Goal: Book appointment/travel/reservation

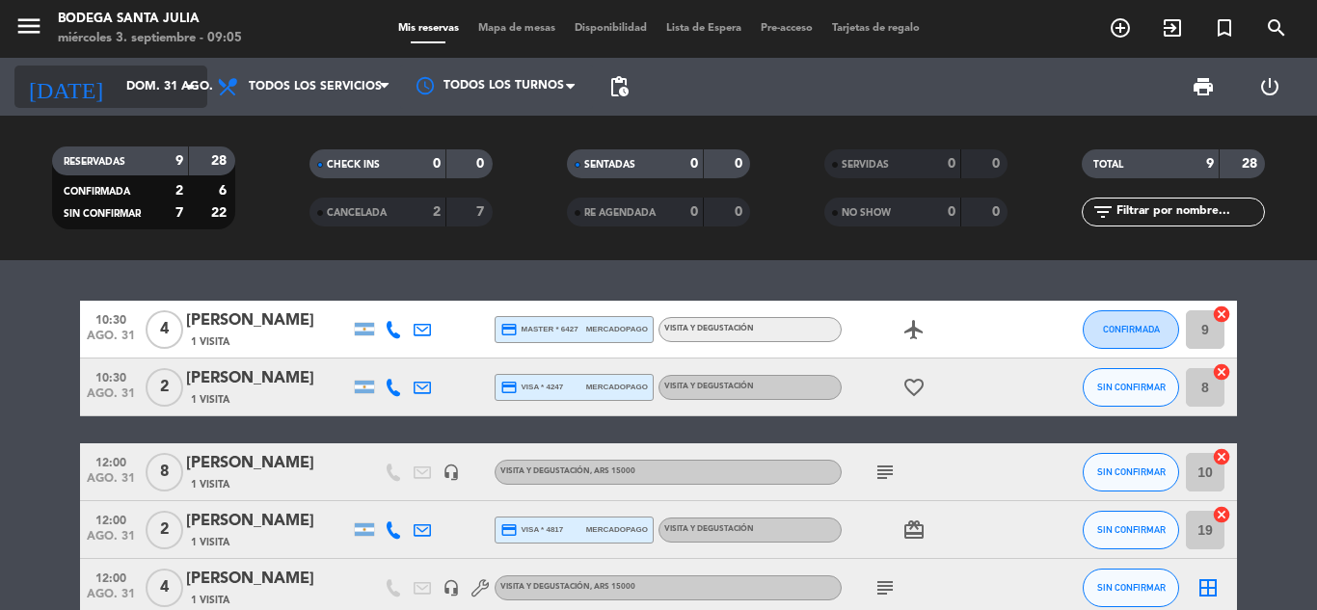
click at [128, 91] on input "dom. 31 ago." at bounding box center [198, 86] width 163 height 33
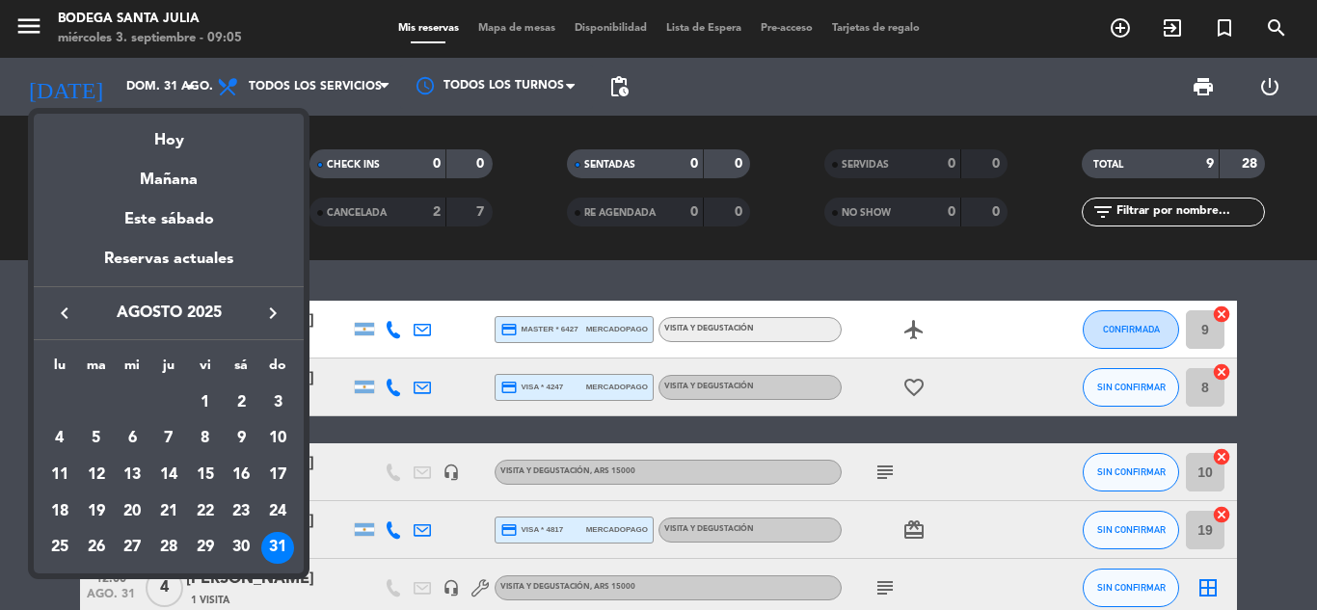
click at [267, 318] on icon "keyboard_arrow_right" at bounding box center [272, 313] width 23 height 23
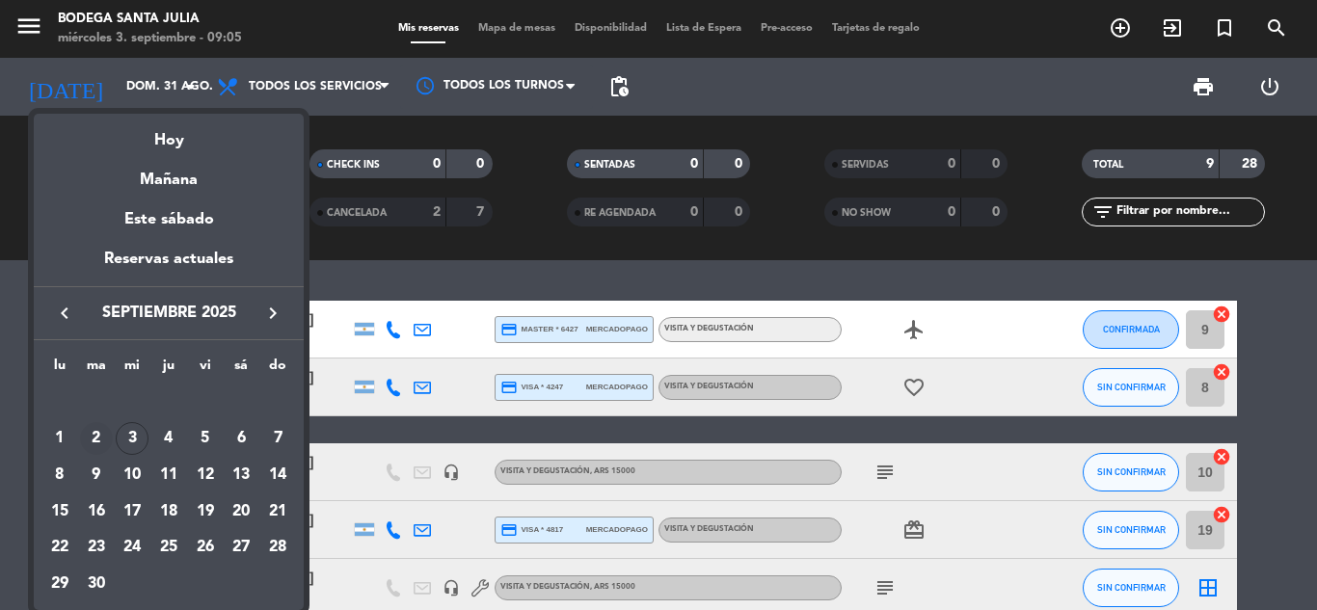
click at [97, 442] on div "2" at bounding box center [96, 438] width 33 height 33
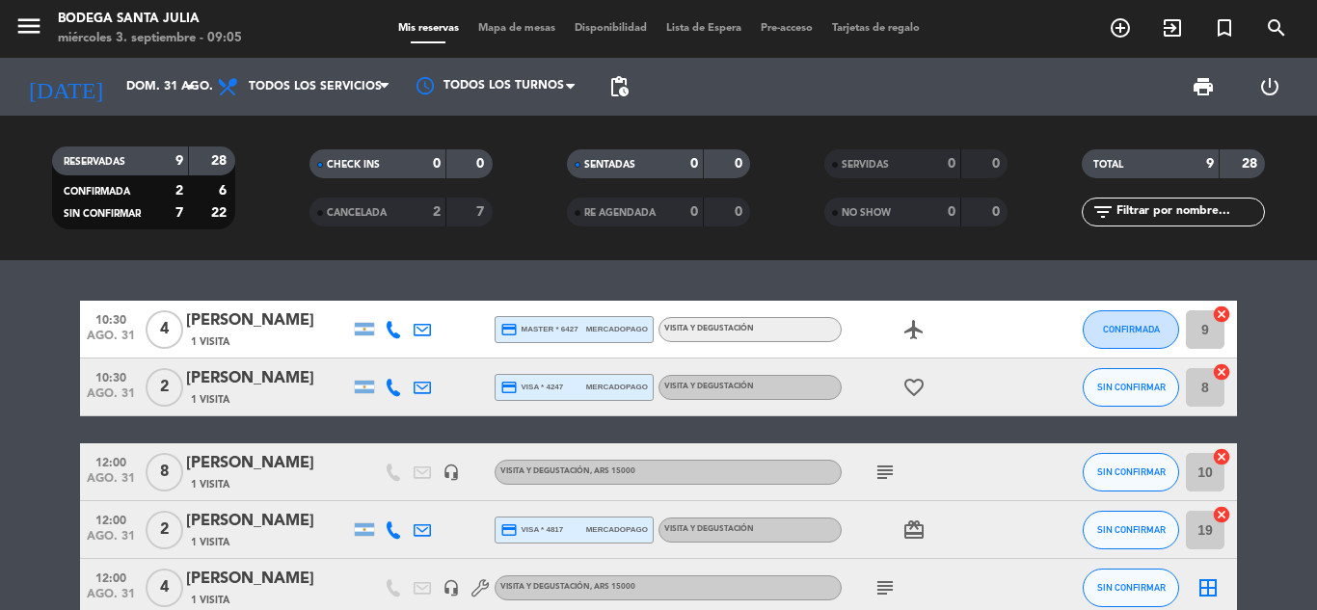
type input "[DATE] sep."
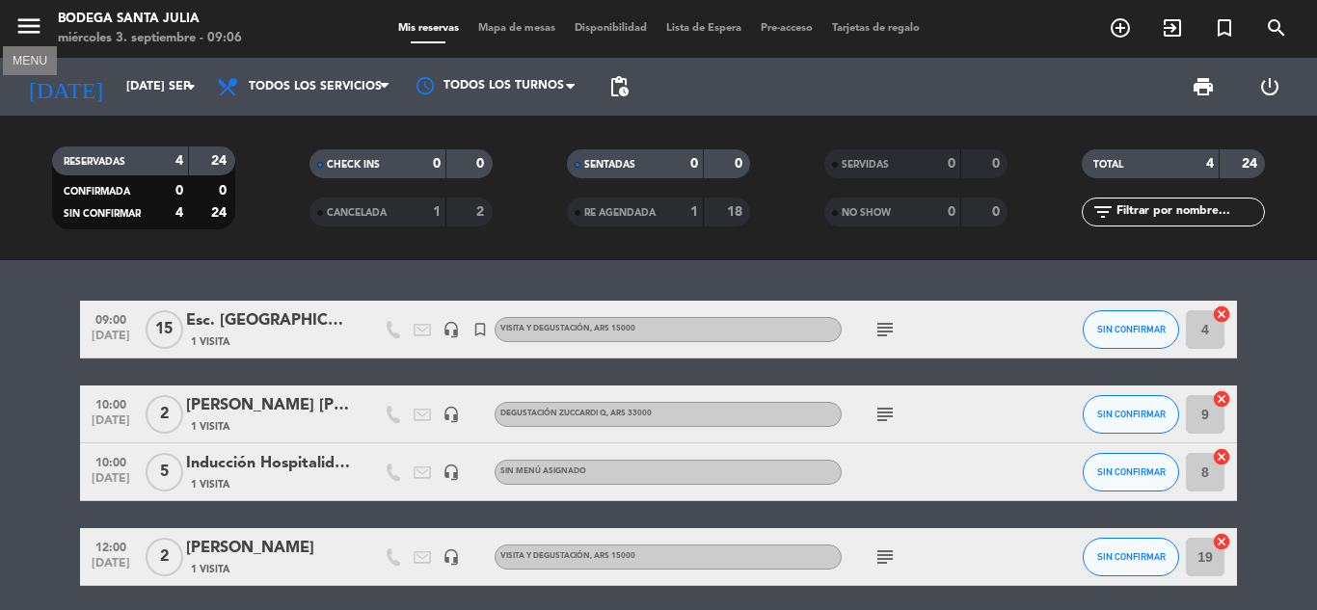
click at [20, 31] on icon "menu" at bounding box center [28, 26] width 29 height 29
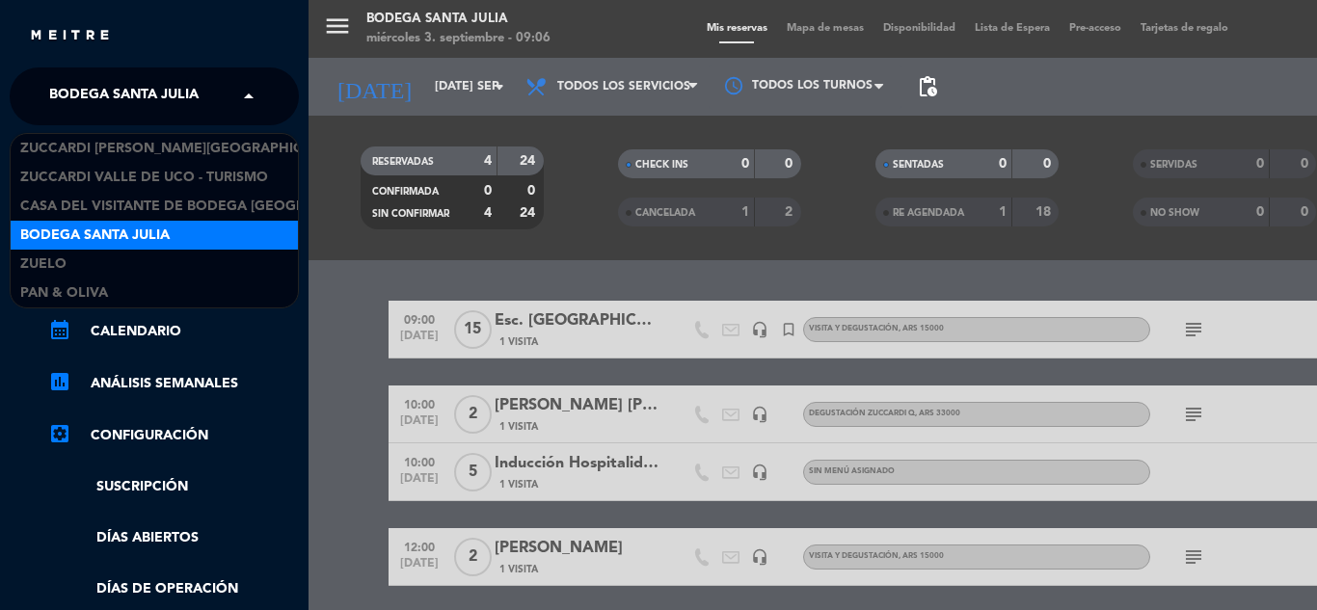
click at [143, 105] on span "Bodega Santa Julia" at bounding box center [123, 96] width 149 height 40
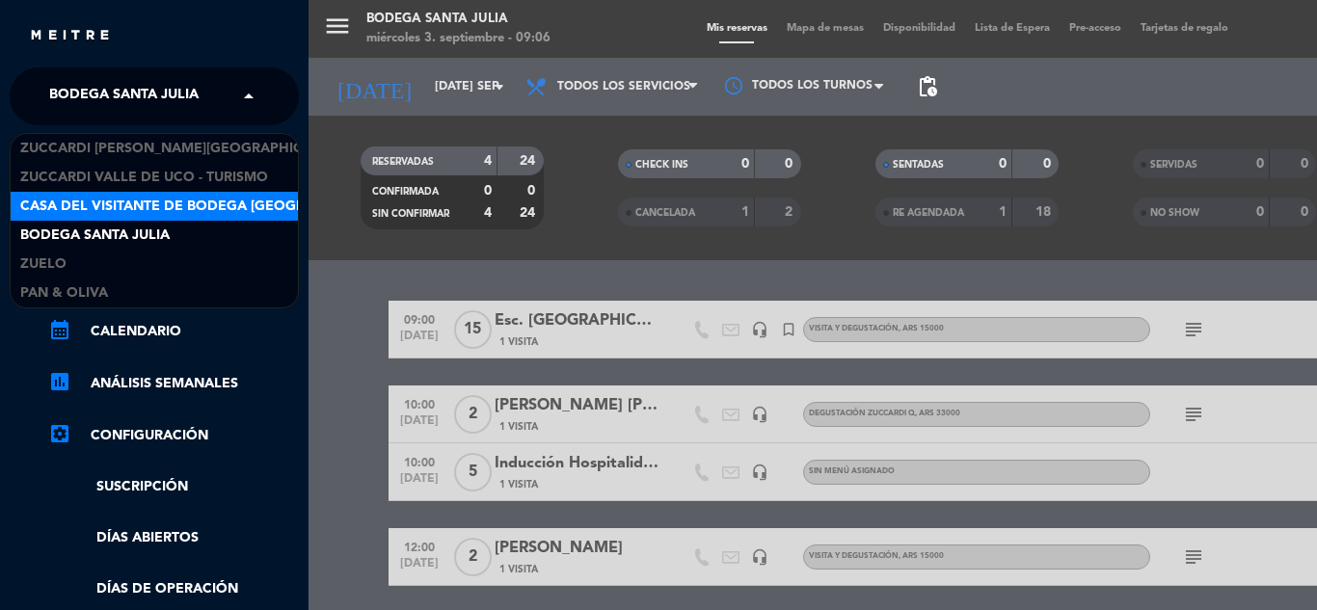
click at [126, 210] on span "Casa del Visitante de Bodega [GEOGRAPHIC_DATA][PERSON_NAME]" at bounding box center [262, 207] width 485 height 22
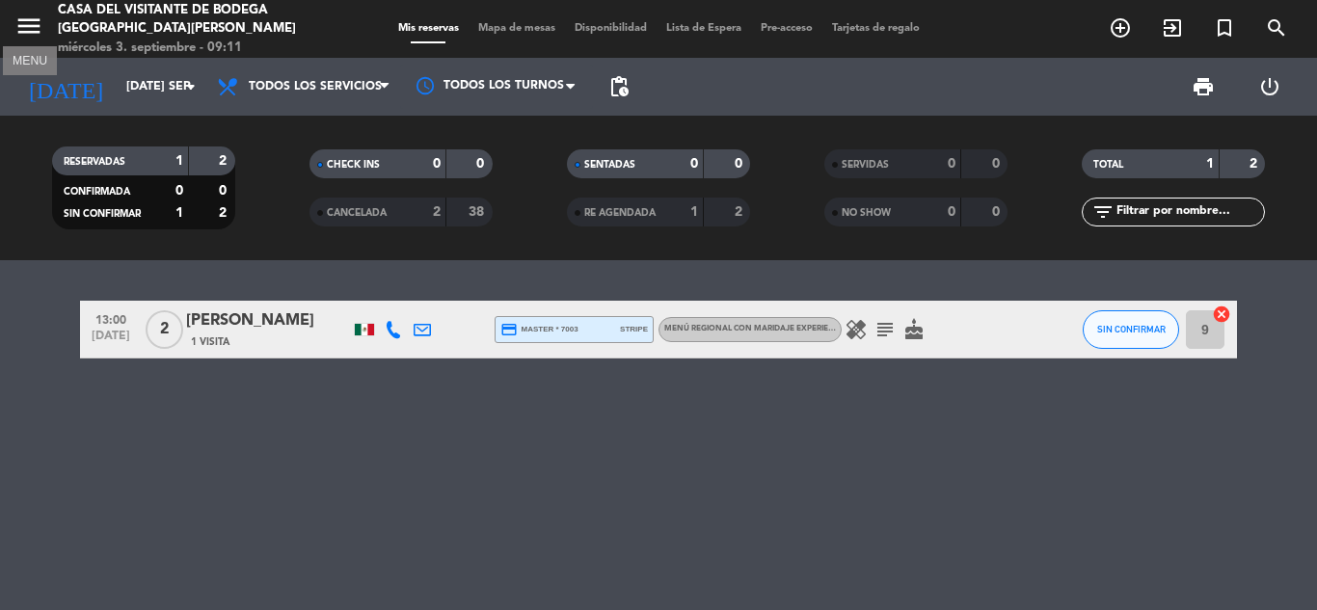
click at [35, 36] on icon "menu" at bounding box center [28, 26] width 29 height 29
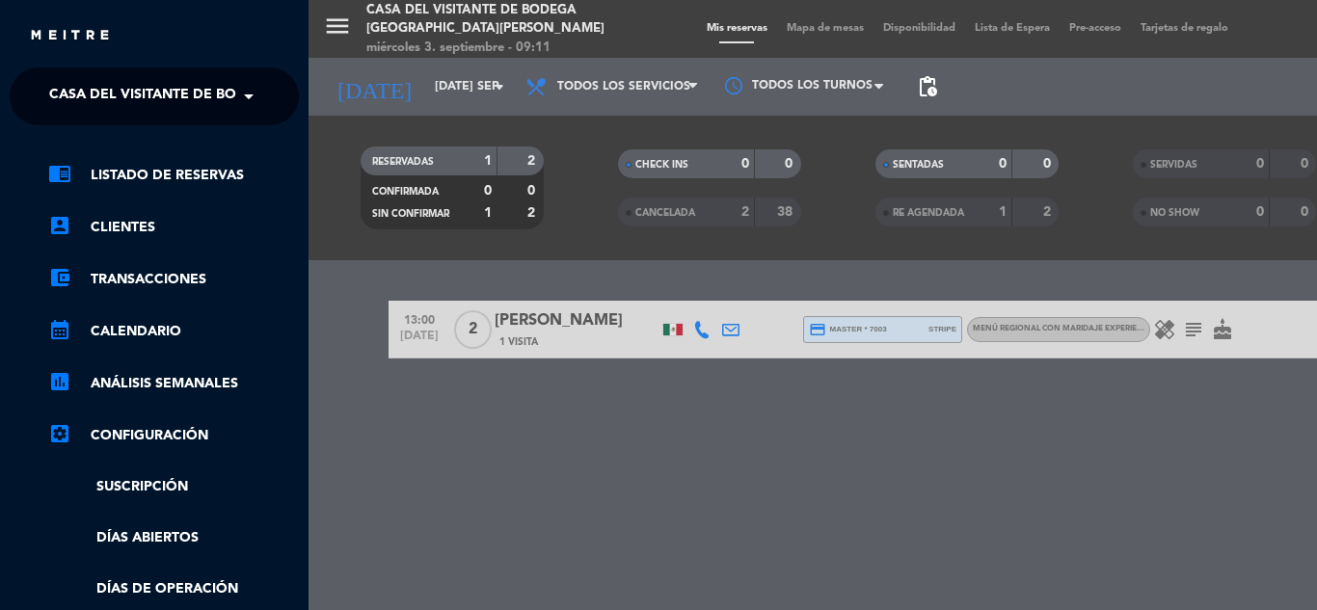
click at [117, 81] on span "Casa del Visitante de Bodega [GEOGRAPHIC_DATA][PERSON_NAME]" at bounding box center [291, 96] width 485 height 40
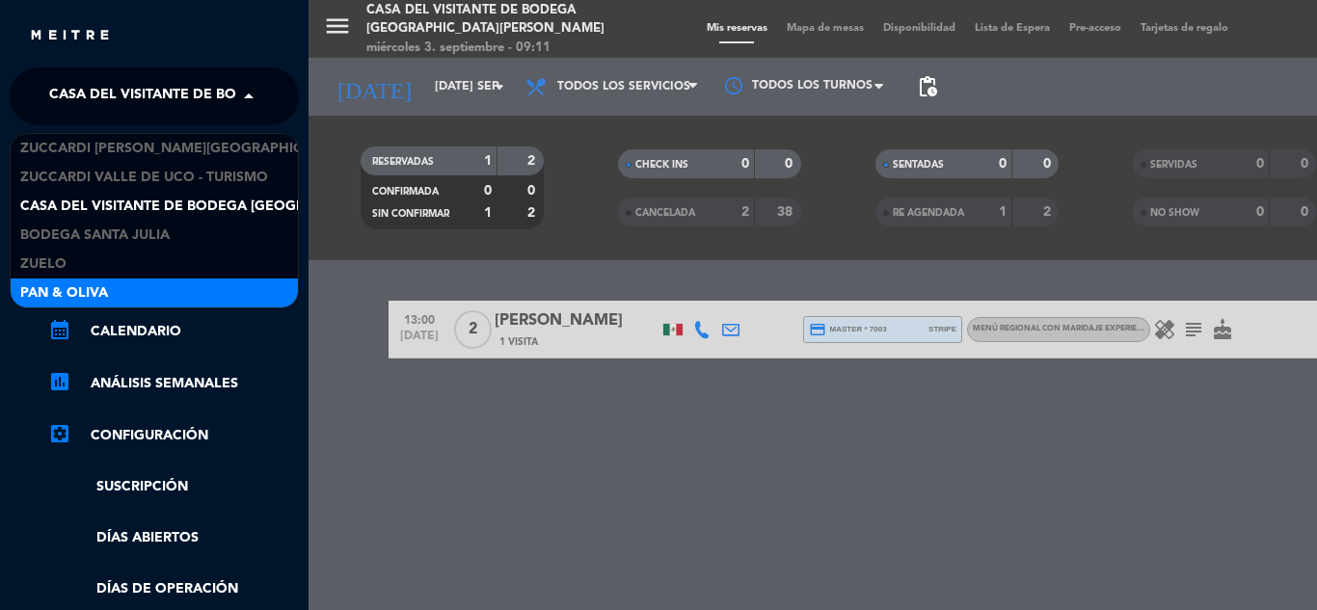
click at [96, 285] on span "Pan & Oliva" at bounding box center [64, 293] width 88 height 22
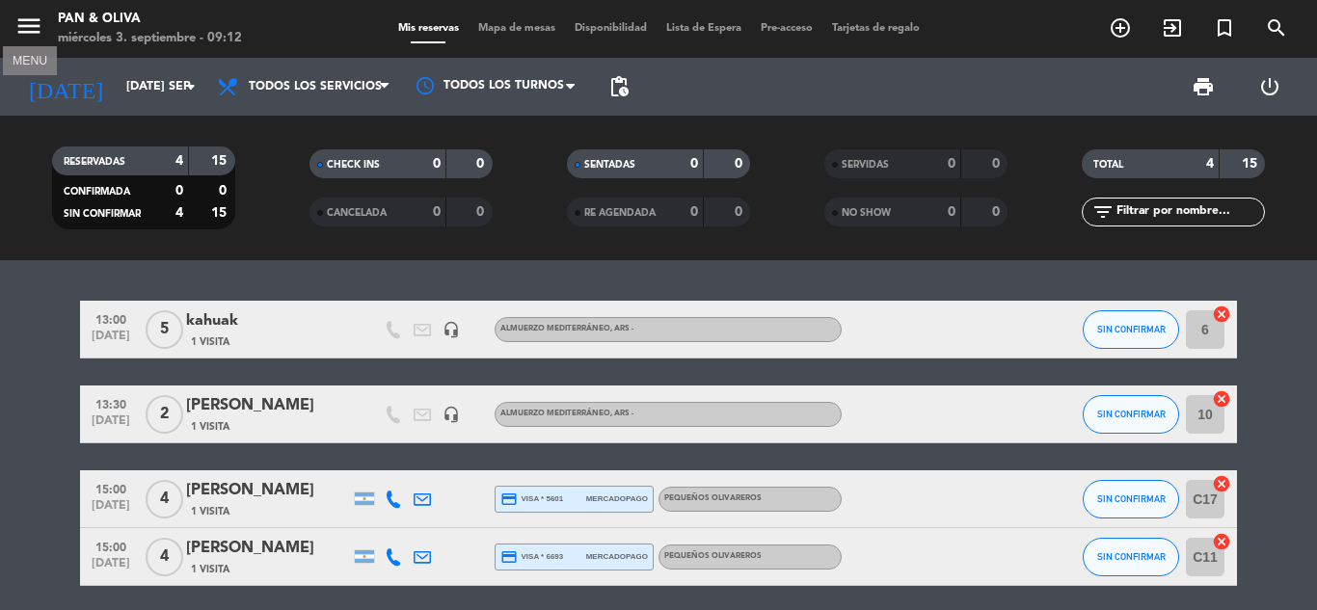
click at [26, 27] on icon "menu" at bounding box center [28, 26] width 29 height 29
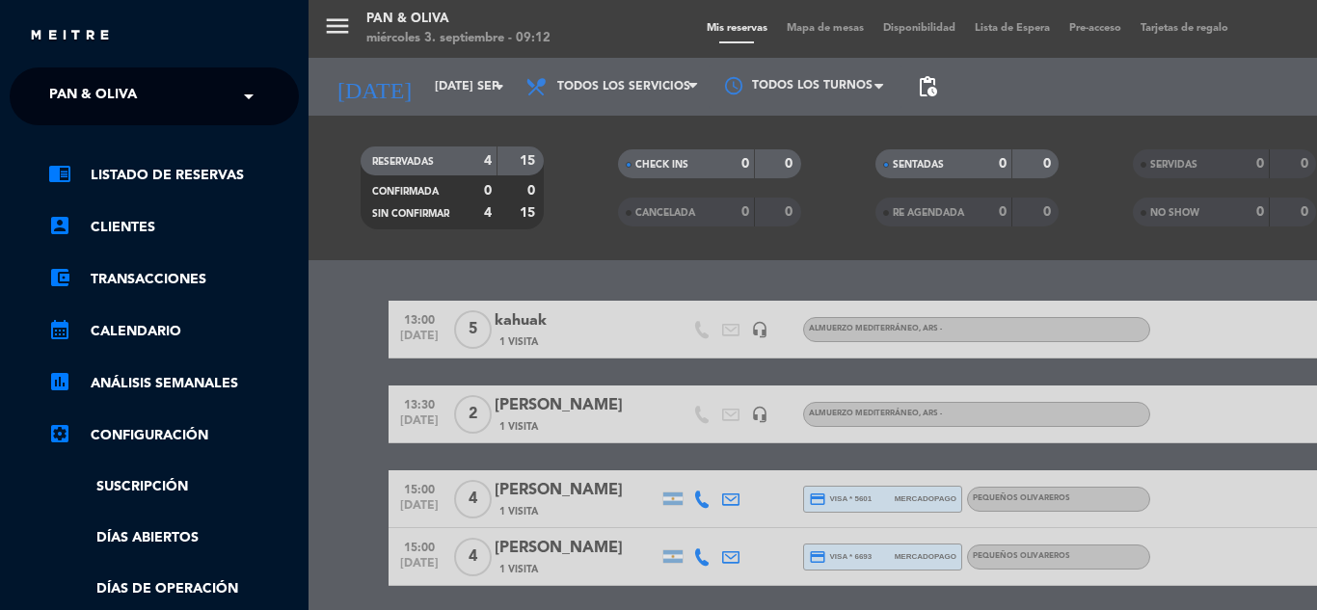
click at [115, 102] on span "Pan & Oliva" at bounding box center [93, 96] width 88 height 40
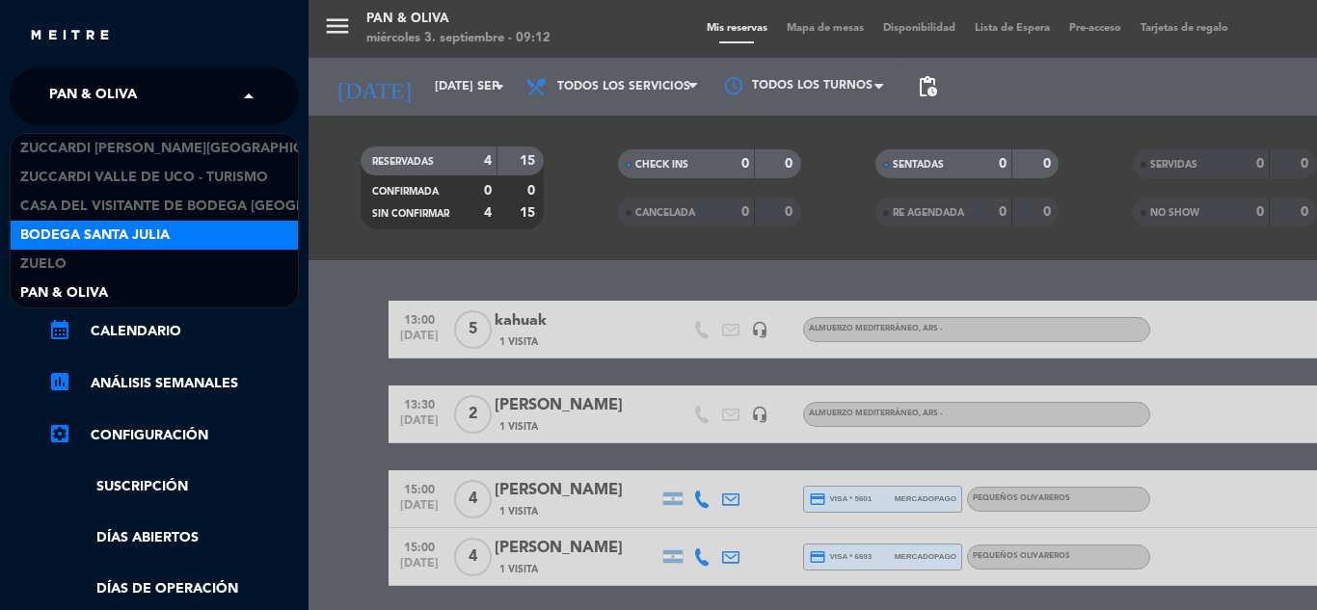
click at [119, 246] on span "Bodega Santa Julia" at bounding box center [94, 236] width 149 height 22
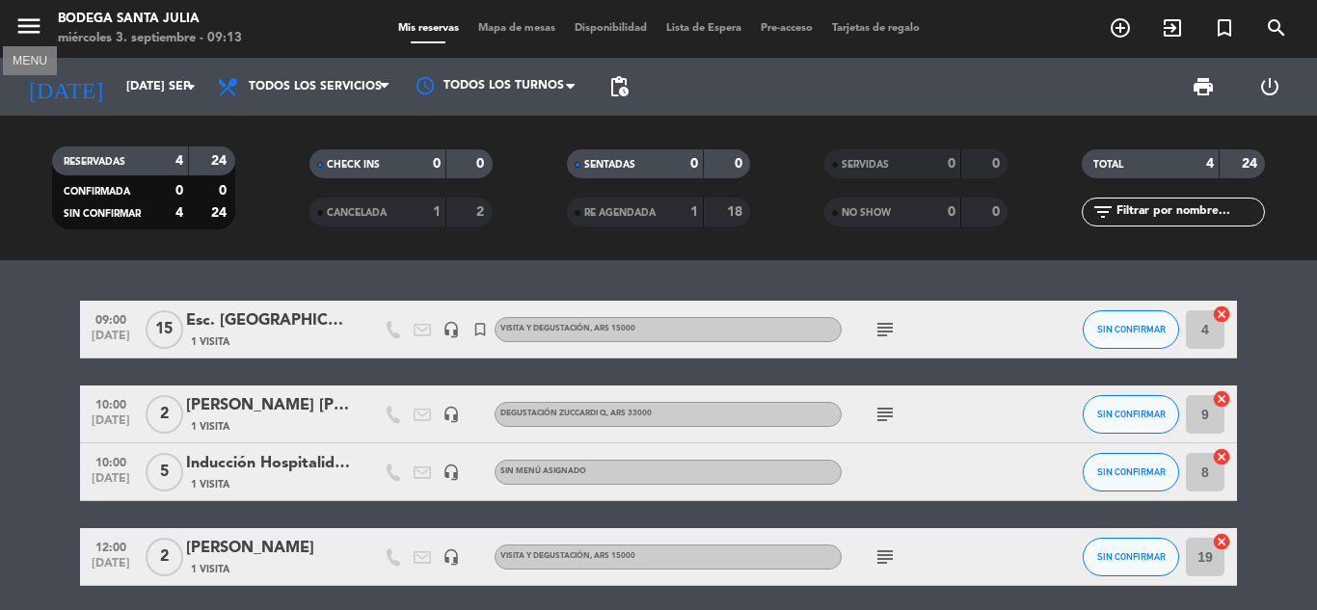
click at [27, 24] on icon "menu" at bounding box center [28, 26] width 29 height 29
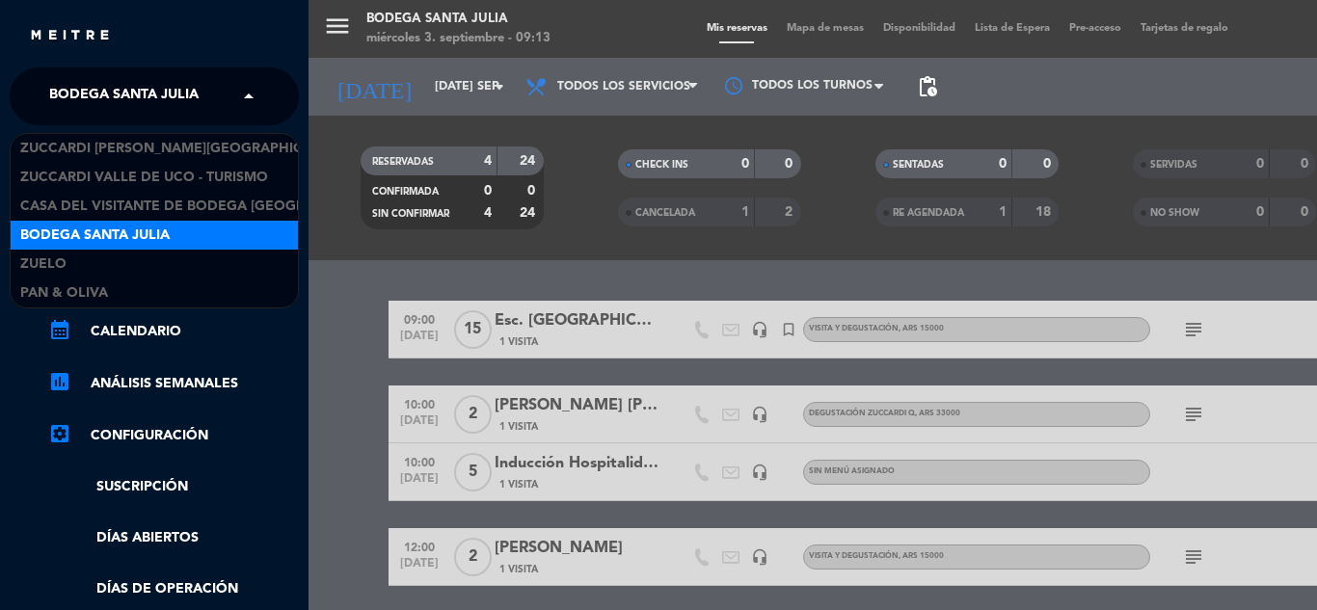
click at [127, 93] on span "Bodega Santa Julia" at bounding box center [123, 96] width 149 height 40
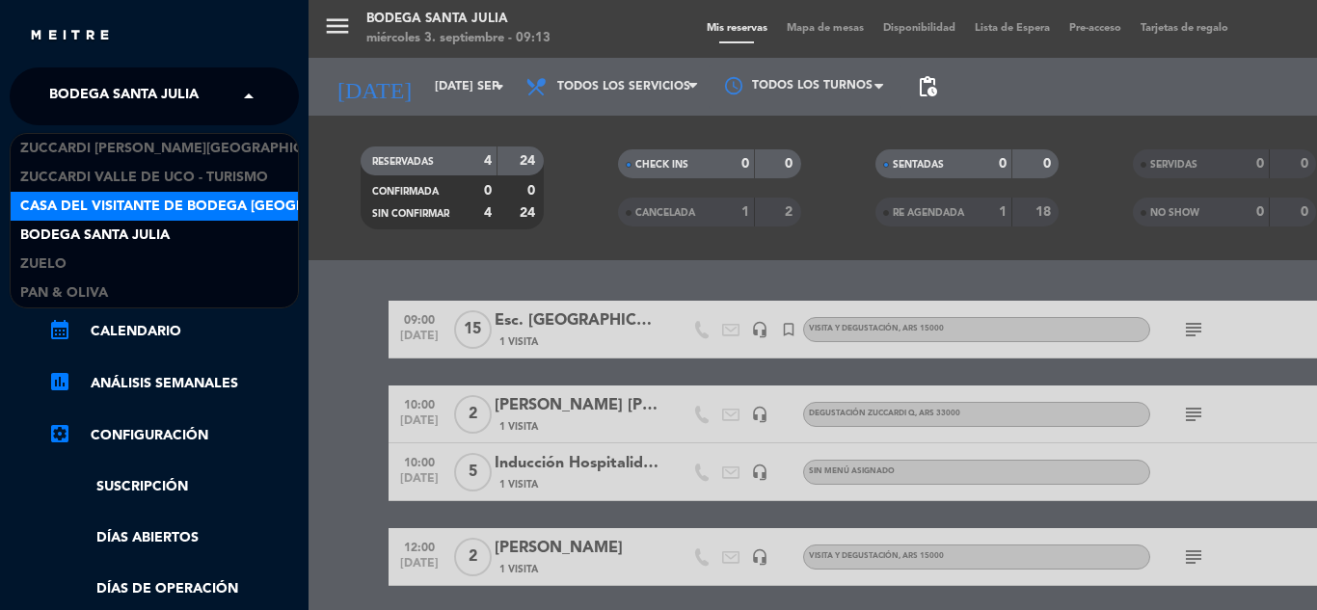
click at [137, 205] on span "Casa del Visitante de Bodega [GEOGRAPHIC_DATA][PERSON_NAME]" at bounding box center [262, 207] width 485 height 22
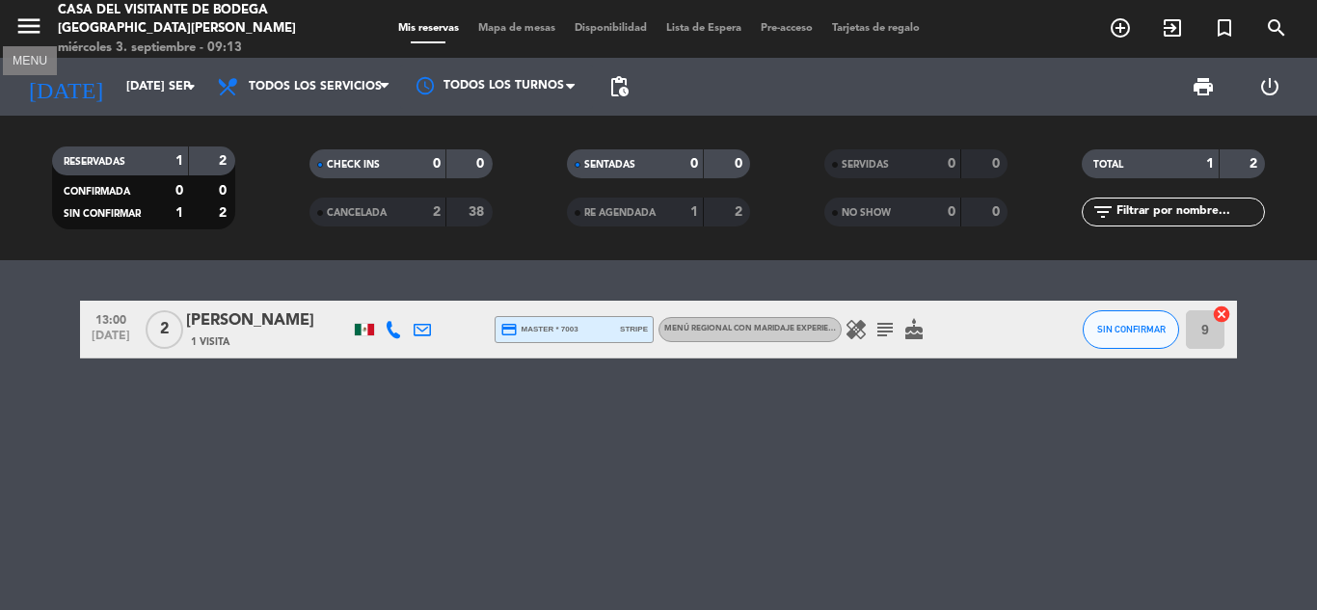
click at [35, 35] on icon "menu" at bounding box center [28, 26] width 29 height 29
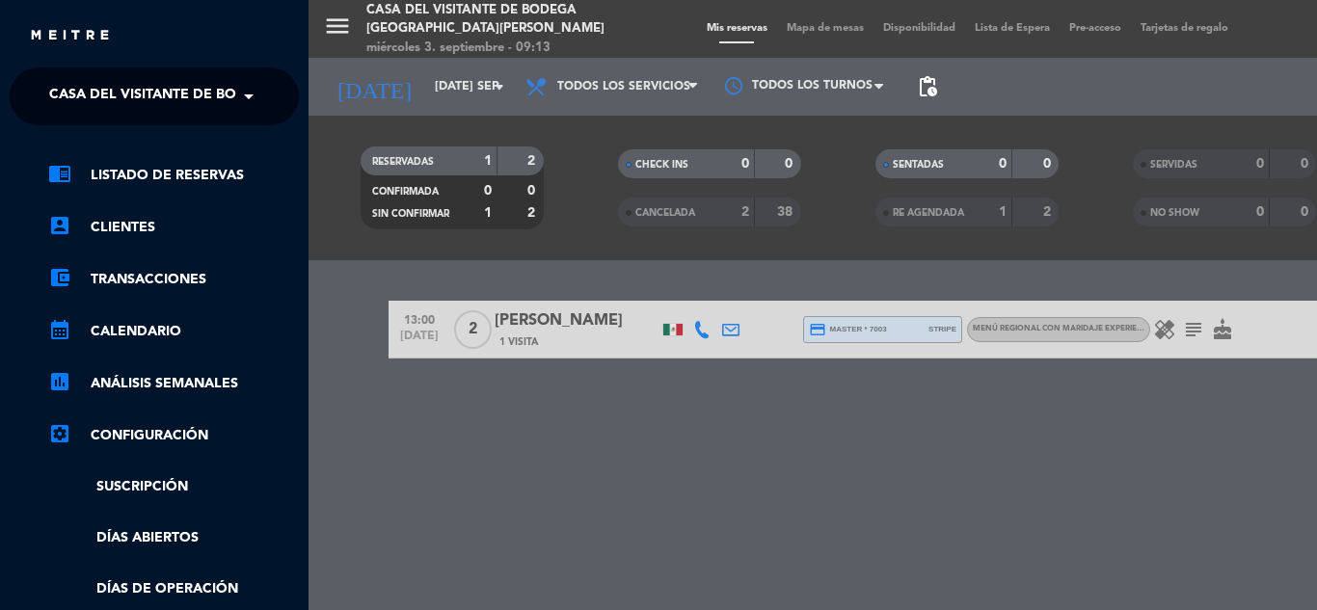
click at [90, 94] on span "Casa del Visitante de Bodega [GEOGRAPHIC_DATA][PERSON_NAME]" at bounding box center [291, 96] width 485 height 40
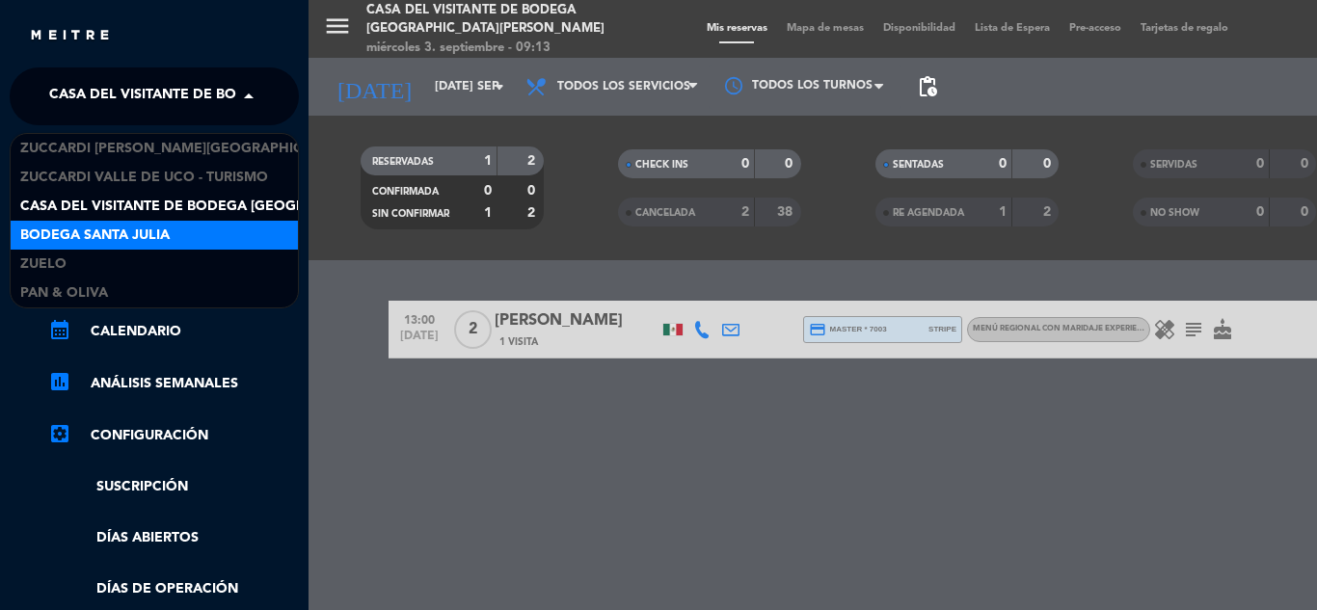
click at [123, 222] on div "Bodega Santa Julia" at bounding box center [154, 235] width 287 height 29
